Goal: Information Seeking & Learning: Learn about a topic

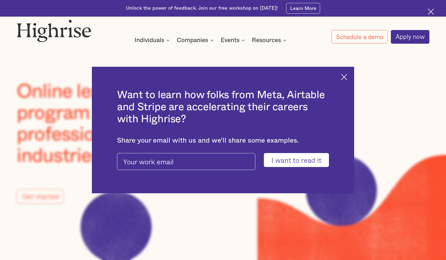
click at [219, 28] on div "How It Works Individuals Programs 1 Highrise Leader A 6-month program to grow l…" at bounding box center [223, 32] width 446 height 24
click at [347, 77] on img at bounding box center [344, 77] width 6 height 6
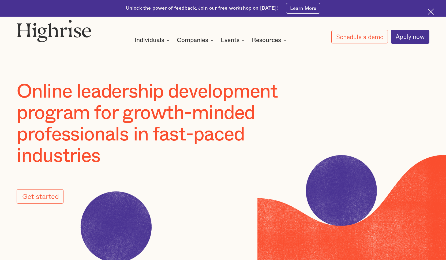
click at [291, 31] on div "How It Works Individuals Programs 1 Highrise Leader A 6-month program to grow l…" at bounding box center [223, 32] width 446 height 24
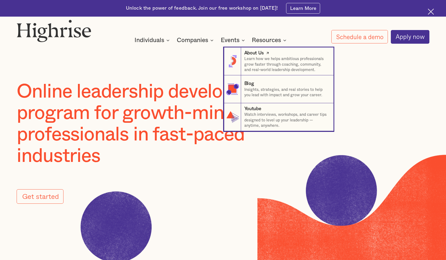
click at [278, 60] on p "Learn how we helps ambitious professionals grow faster through coaching, commun…" at bounding box center [286, 64] width 84 height 16
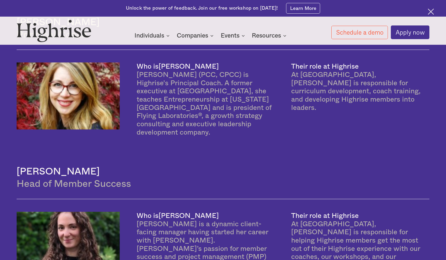
scroll to position [455, 0]
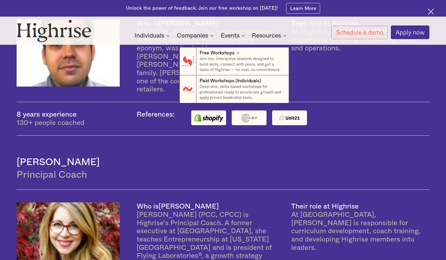
click at [220, 61] on p "Join live, interactive sessions designed to build skills, connect with peers, a…" at bounding box center [241, 64] width 84 height 16
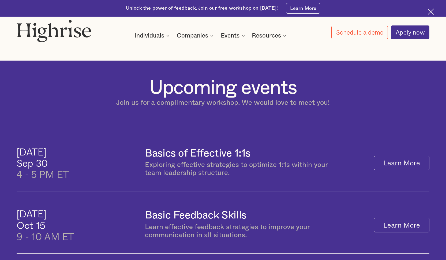
scroll to position [183, 0]
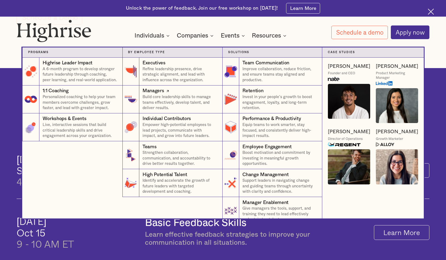
click at [170, 95] on p "Build core leadership skills to manage teams effectively, develop talent, and d…" at bounding box center [179, 102] width 74 height 16
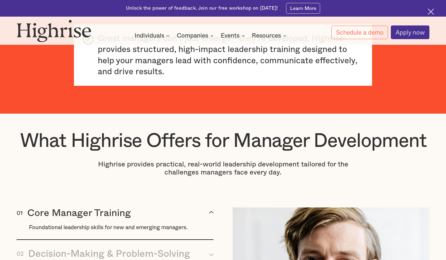
scroll to position [500, 0]
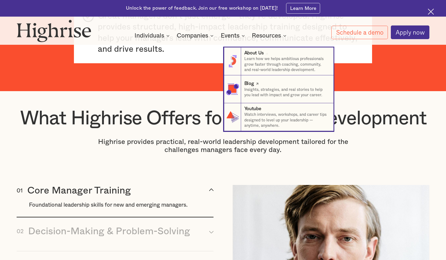
click at [266, 85] on div "Blog" at bounding box center [286, 83] width 84 height 7
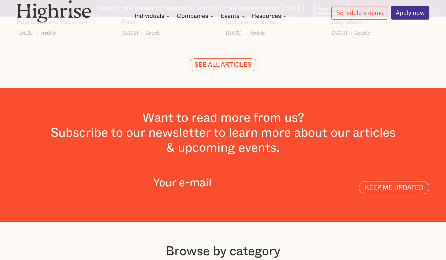
scroll to position [1286, 0]
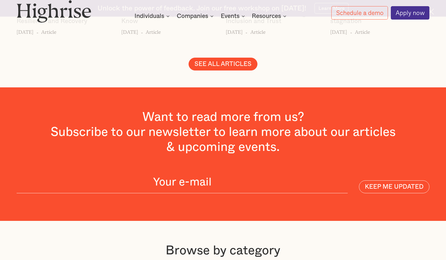
click at [243, 58] on link "SEE ALL ARTICLES" at bounding box center [222, 64] width 69 height 13
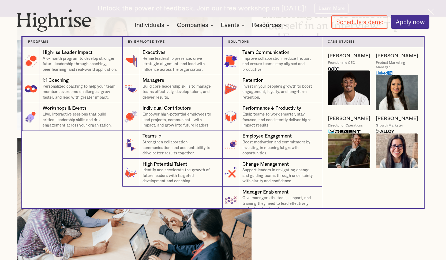
scroll to position [3131, 0]
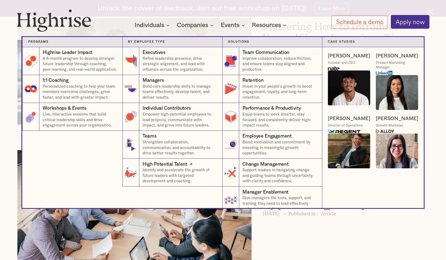
click at [189, 170] on p "Identify and accelerate the growth of future leaders with targeted development …" at bounding box center [179, 175] width 74 height 16
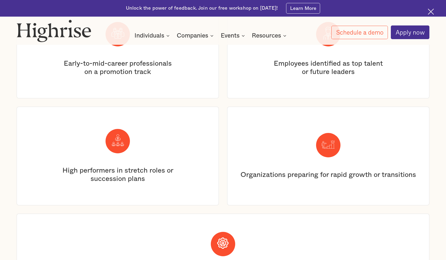
scroll to position [1332, 0]
